Goal: Information Seeking & Learning: Learn about a topic

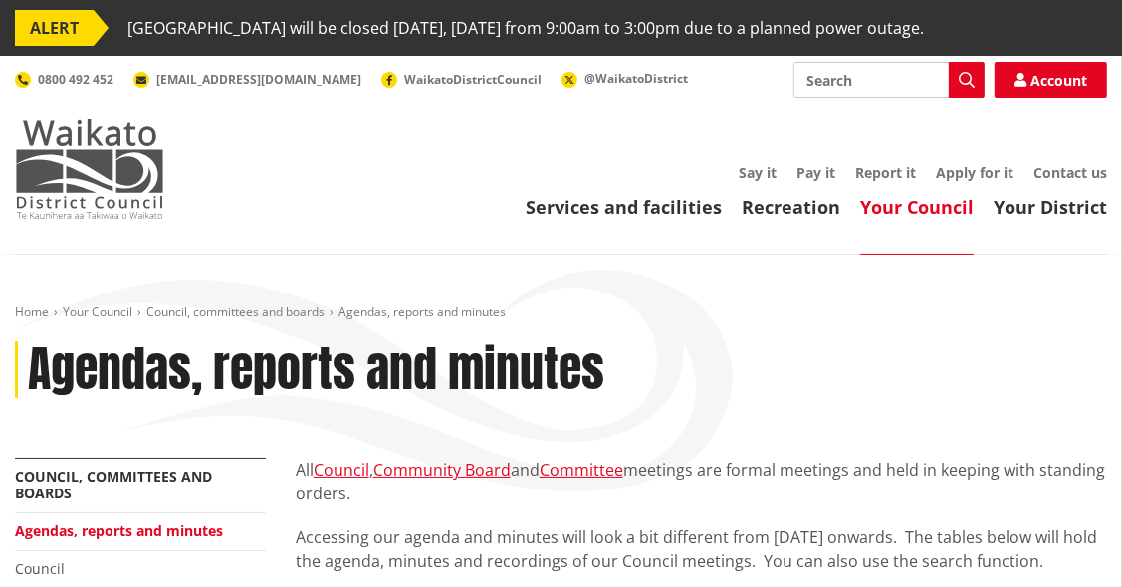
click at [56, 170] on img at bounding box center [89, 169] width 149 height 100
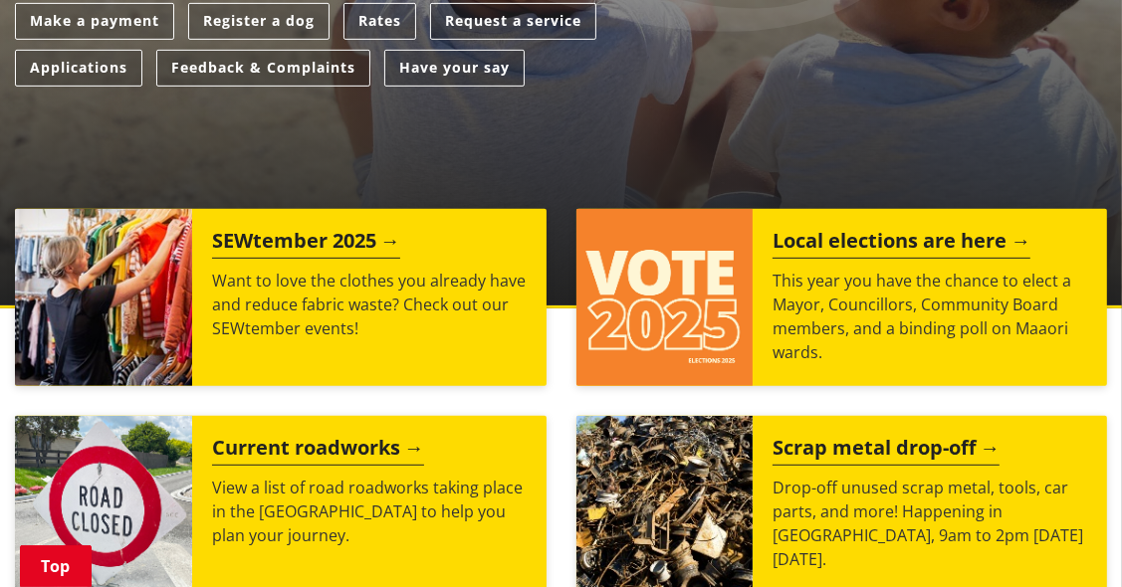
scroll to position [680, 0]
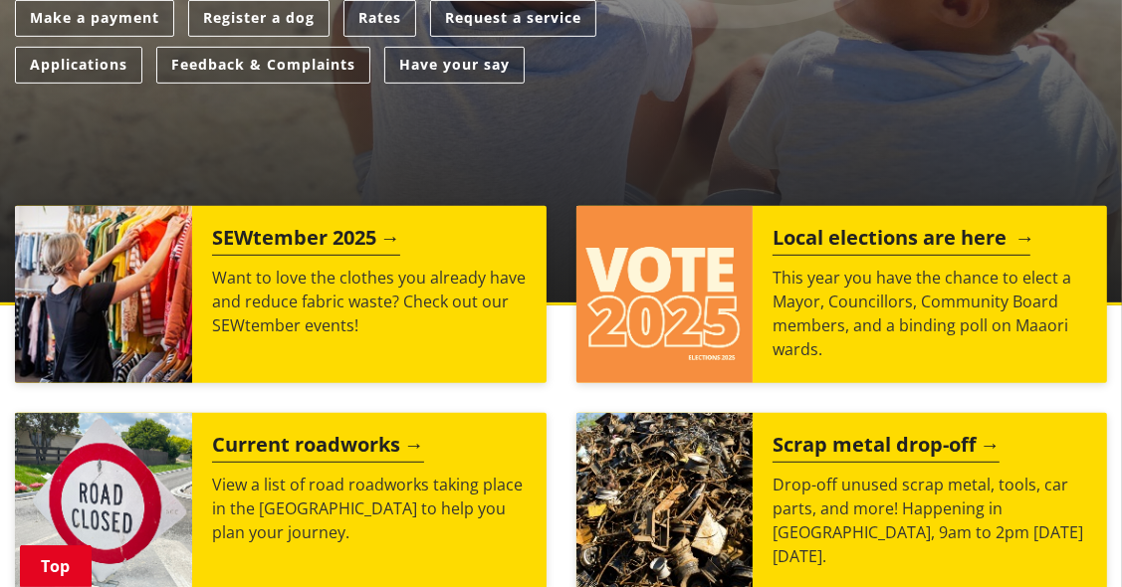
click at [910, 237] on h2 "Local elections are here" at bounding box center [901, 241] width 258 height 30
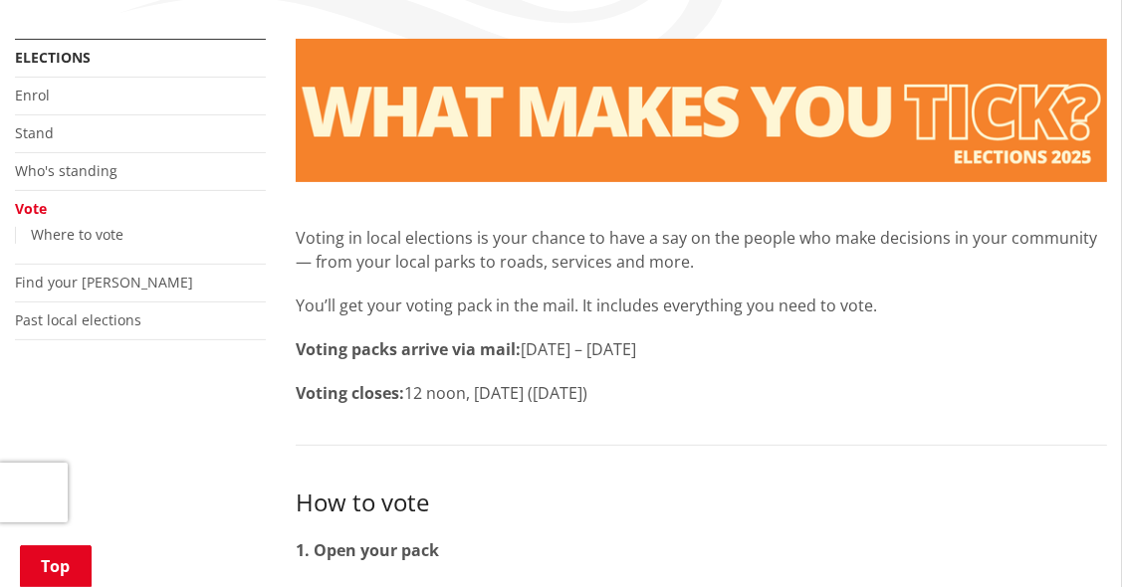
scroll to position [424, 0]
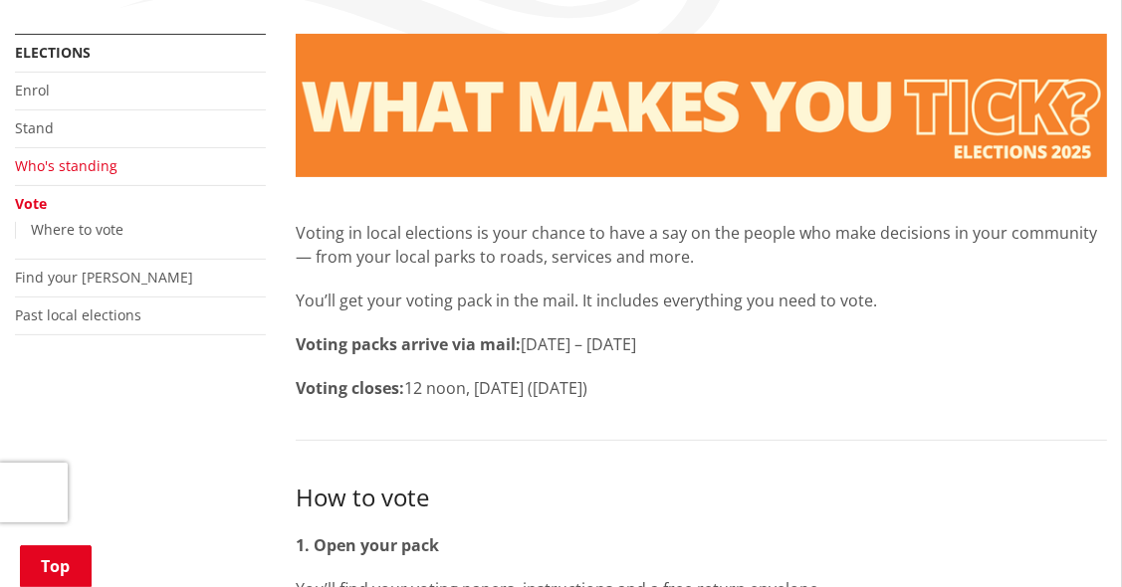
click at [58, 167] on link "Who's standing" at bounding box center [66, 165] width 103 height 19
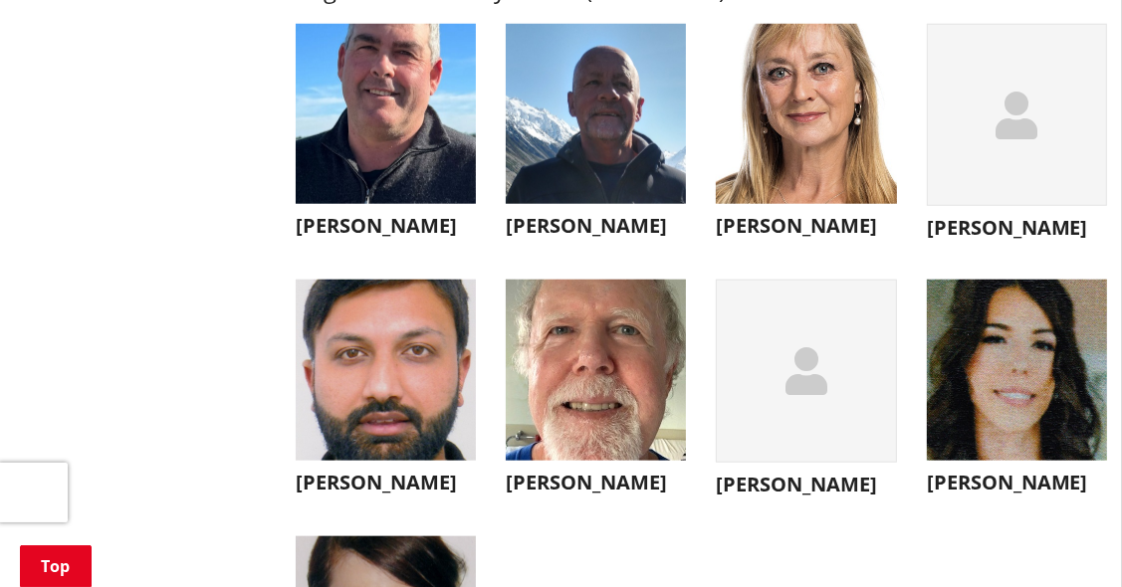
scroll to position [7006, 0]
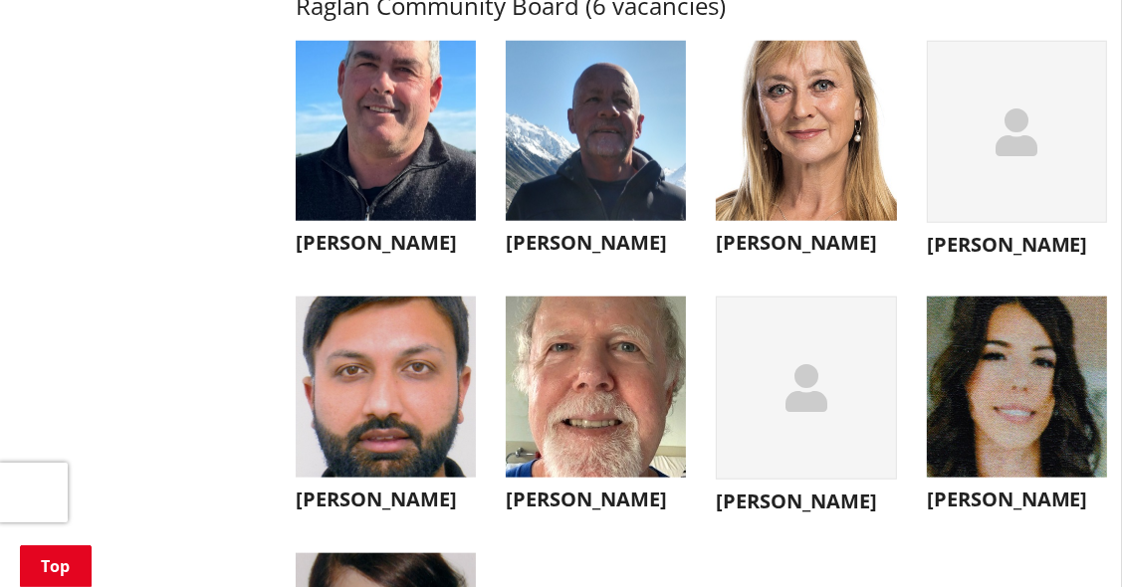
click at [560, 207] on img "button" at bounding box center [596, 131] width 180 height 180
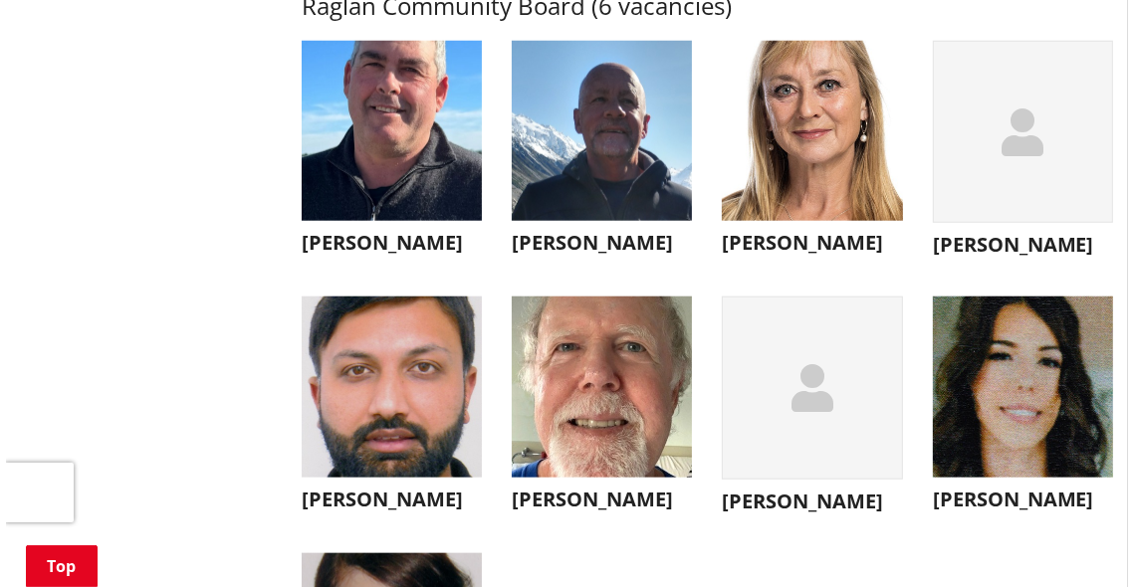
scroll to position [7042, 0]
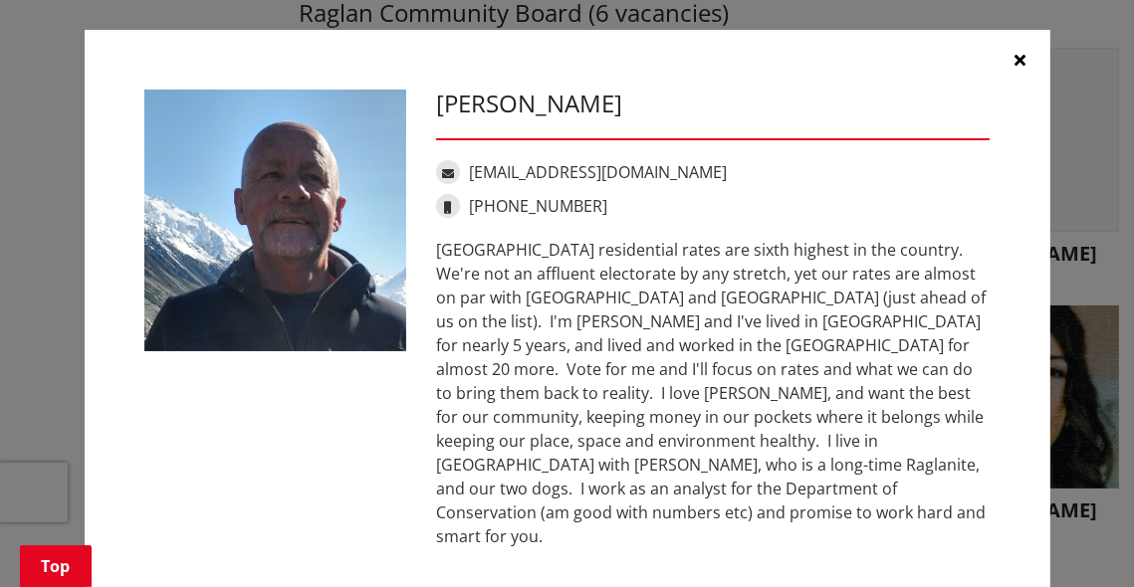
click at [1015, 56] on icon "button" at bounding box center [1019, 60] width 11 height 16
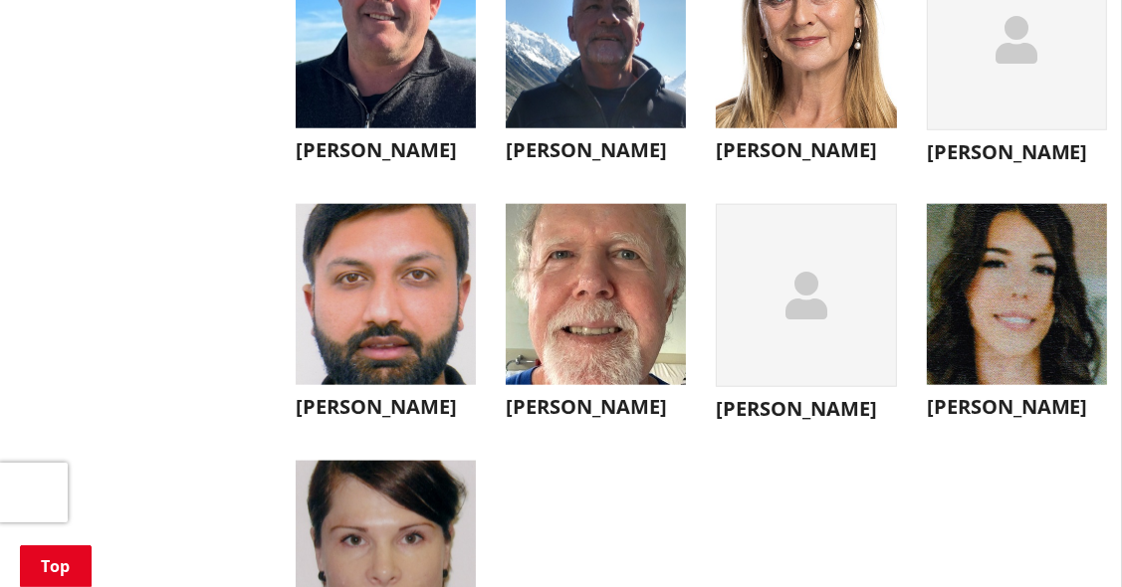
scroll to position [7141, 0]
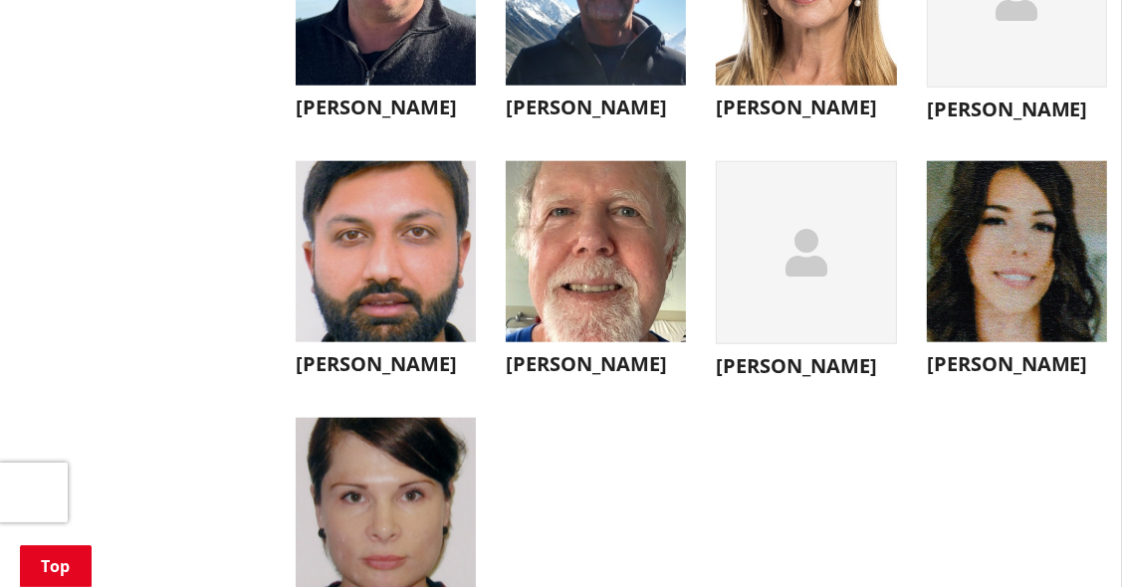
click at [576, 316] on img "button" at bounding box center [596, 251] width 180 height 180
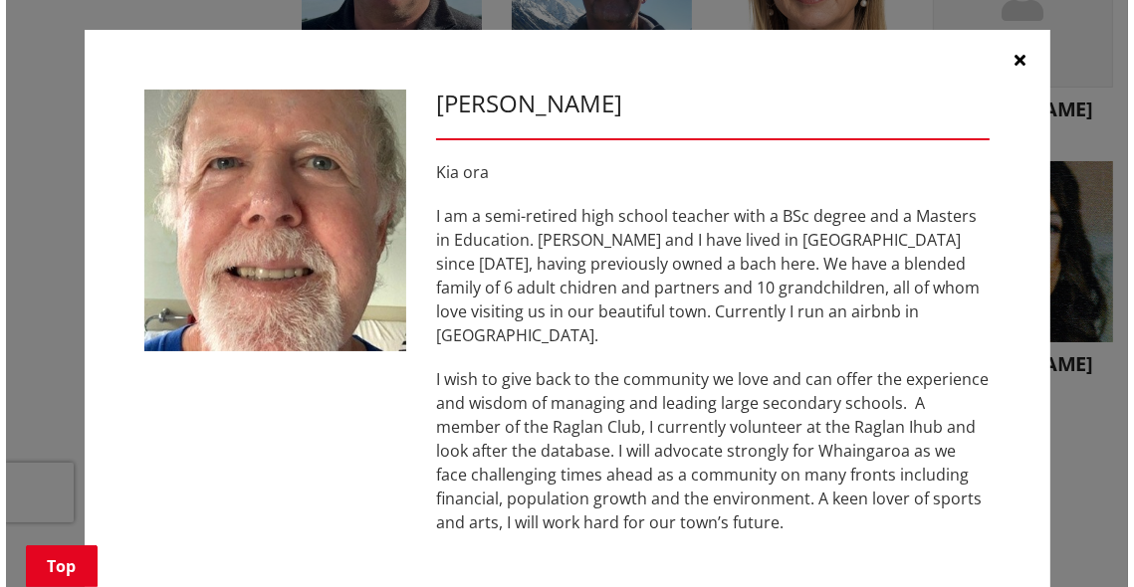
scroll to position [7184, 0]
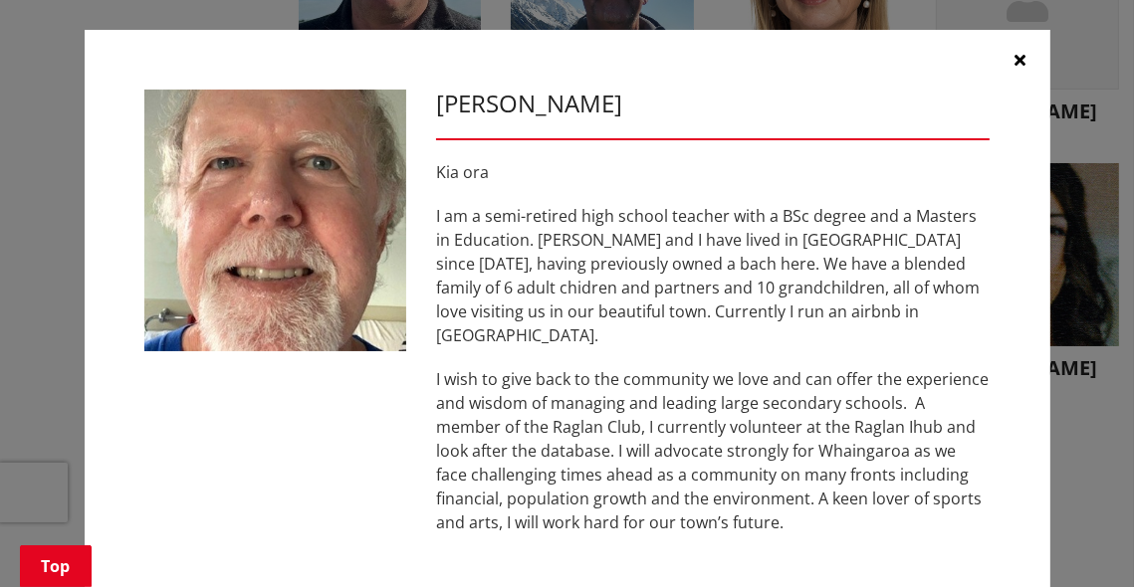
click at [1016, 58] on icon "button" at bounding box center [1019, 60] width 11 height 16
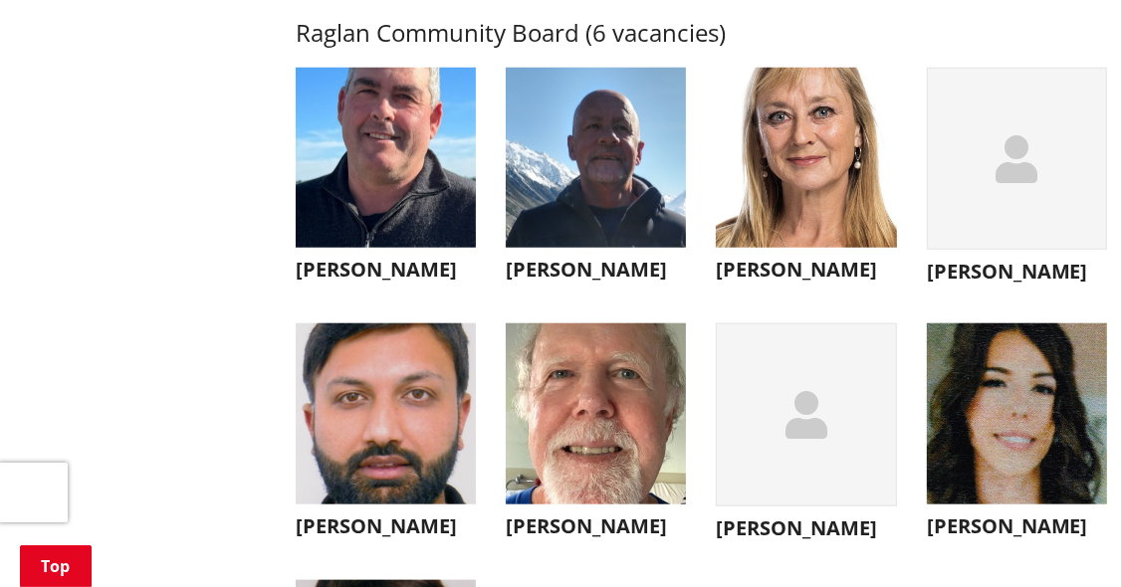
scroll to position [6972, 0]
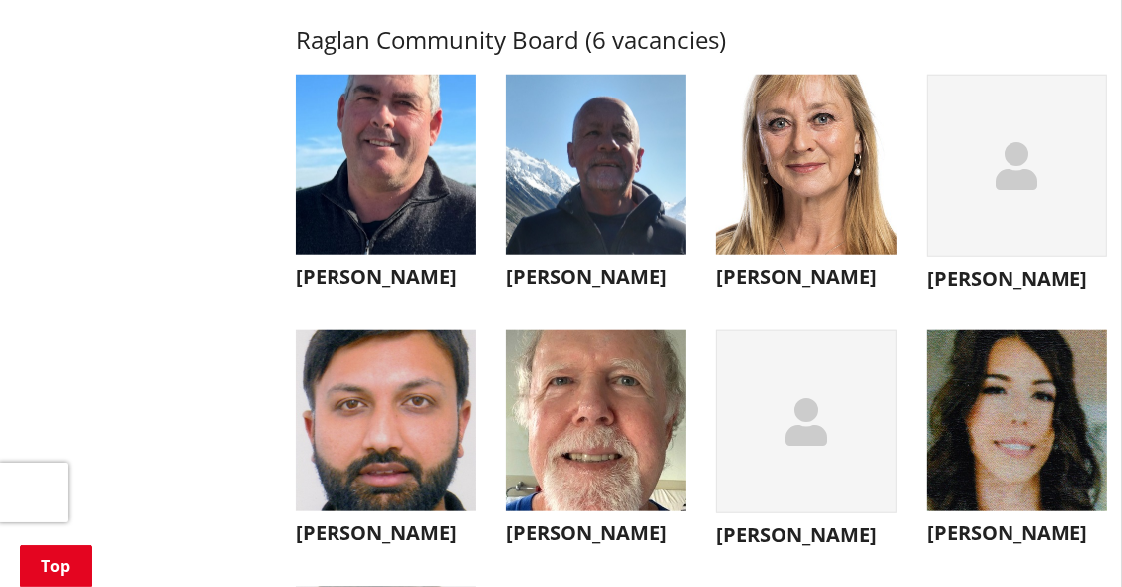
click at [363, 190] on img "button" at bounding box center [386, 165] width 180 height 180
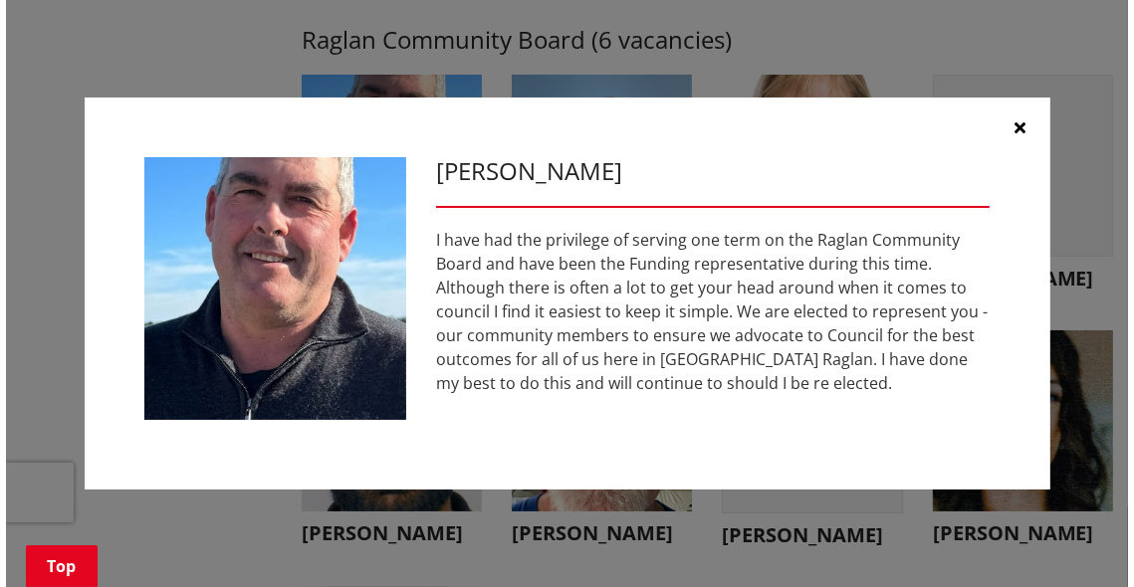
scroll to position [7015, 0]
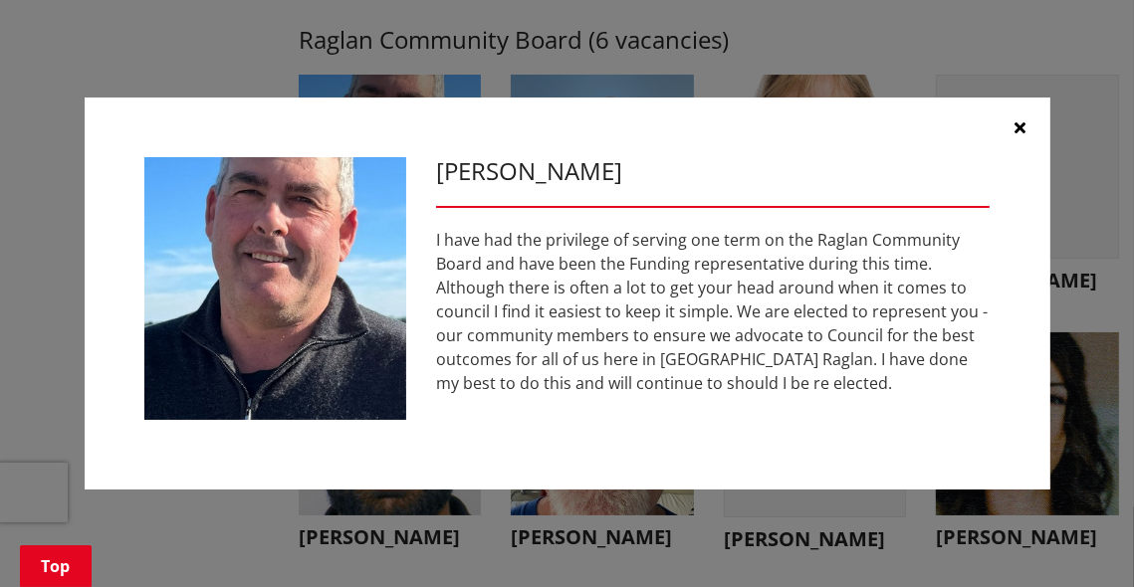
click at [1019, 123] on icon "button" at bounding box center [1019, 127] width 11 height 16
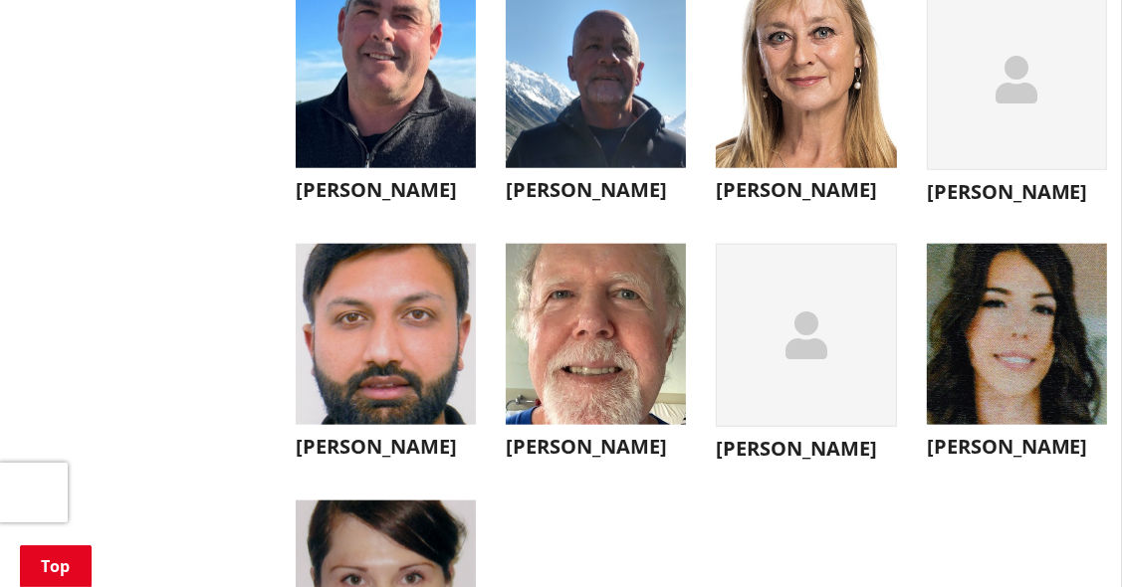
scroll to position [7065, 0]
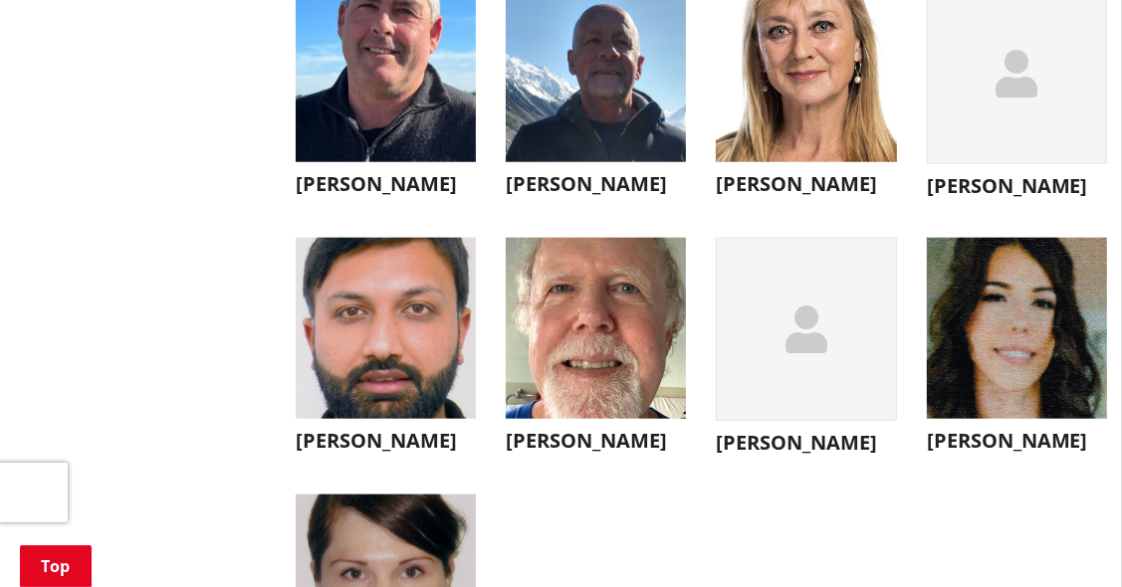
click at [342, 162] on img "button" at bounding box center [386, 72] width 180 height 180
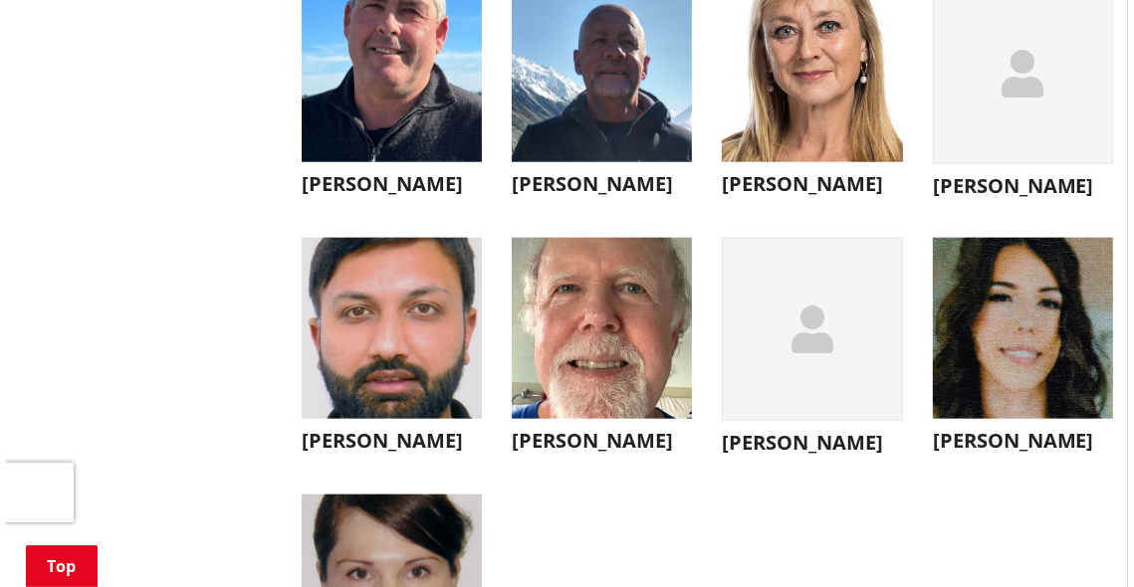
scroll to position [7108, 0]
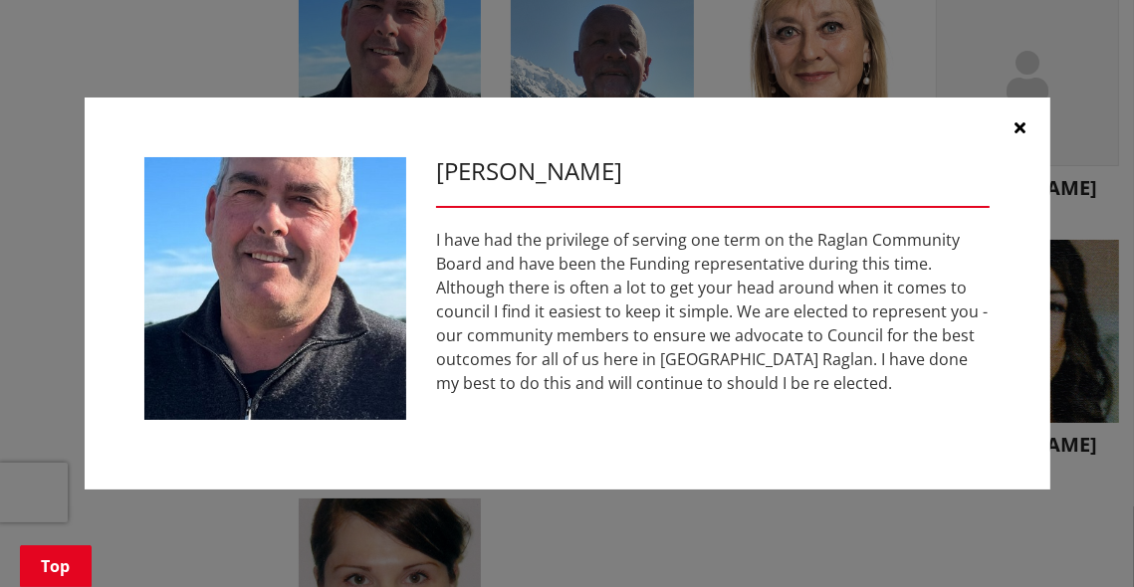
click at [242, 55] on div "[PERSON_NAME] I have had the privilege of serving one term on the Raglan Commun…" at bounding box center [567, 293] width 1134 height 587
click at [1020, 123] on icon "button" at bounding box center [1019, 127] width 11 height 16
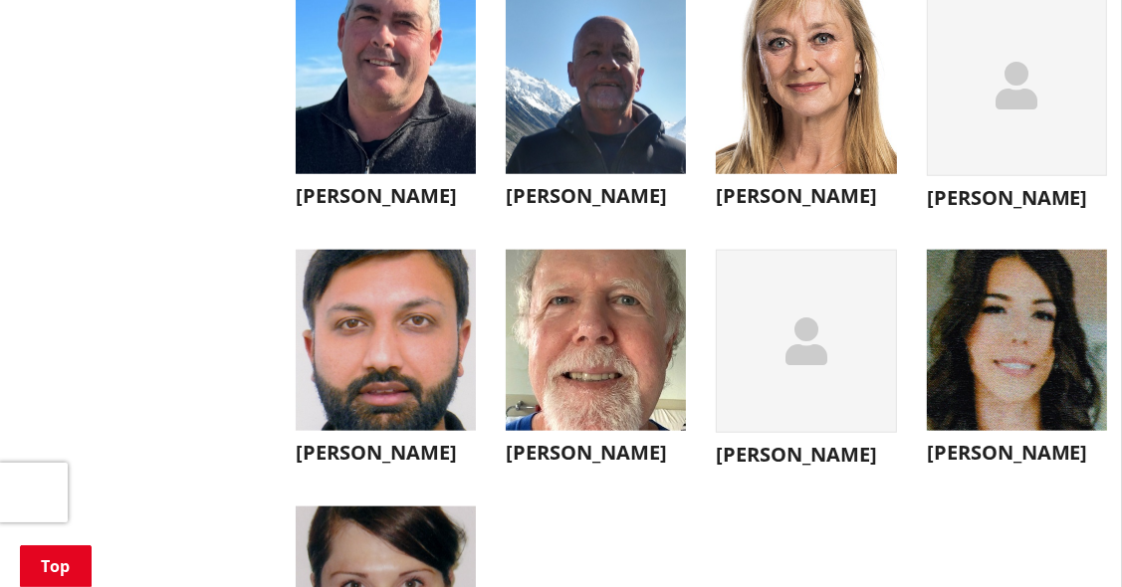
scroll to position [7016, 0]
